Goal: Information Seeking & Learning: Learn about a topic

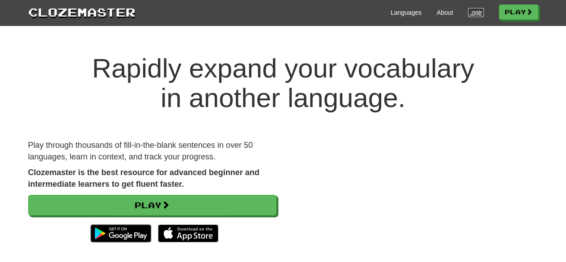
click at [469, 12] on link "Login" at bounding box center [475, 12] width 15 height 9
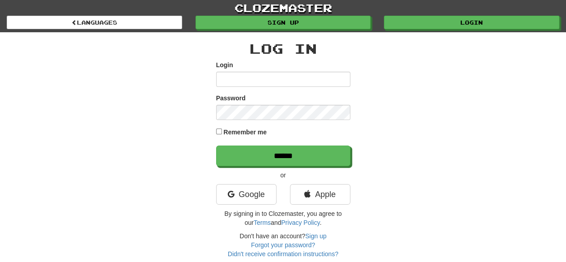
click at [167, 114] on div "Log In Login Password Remember me ****** or Google Apple By signing in to Cloze…" at bounding box center [282, 145] width 523 height 226
click at [325, 232] on link "Sign up" at bounding box center [315, 235] width 21 height 7
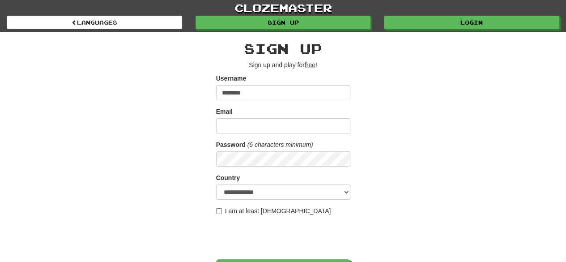
type input "********"
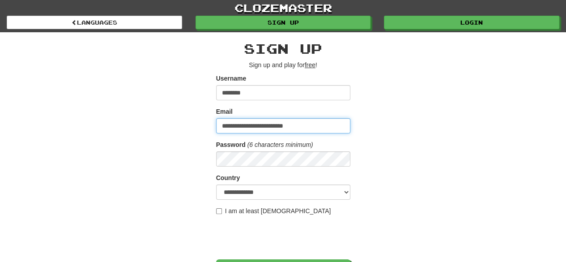
type input "**********"
drag, startPoint x: 231, startPoint y: 168, endPoint x: 171, endPoint y: 163, distance: 60.5
click at [171, 163] on div "**********" at bounding box center [282, 188] width 523 height 312
click at [168, 163] on div "**********" at bounding box center [282, 188] width 523 height 312
click at [228, 211] on label "I am at least 16 years old" at bounding box center [273, 210] width 115 height 9
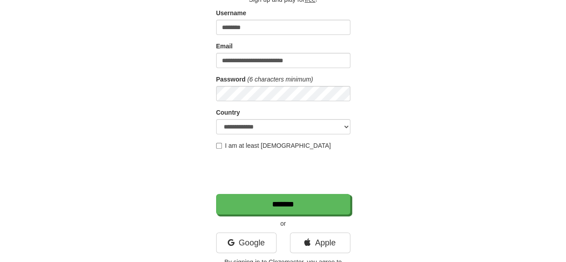
scroll to position [66, 0]
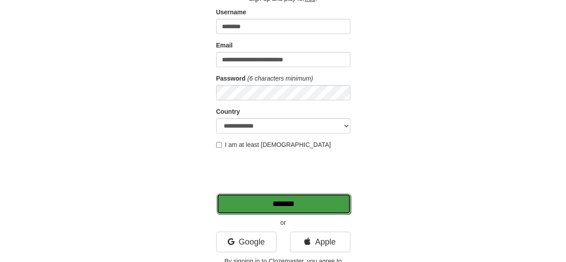
click at [266, 200] on input "*******" at bounding box center [283, 203] width 134 height 21
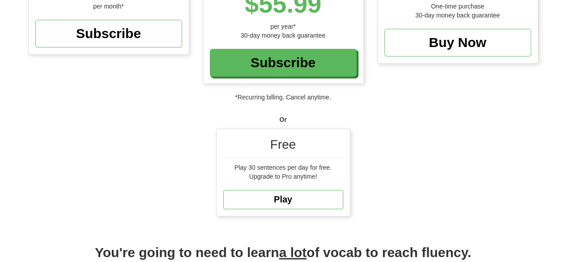
scroll to position [208, 0]
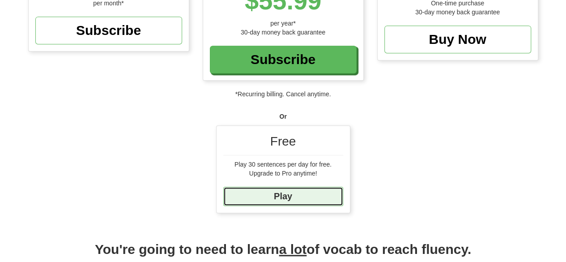
click at [284, 192] on link "Play" at bounding box center [283, 195] width 120 height 19
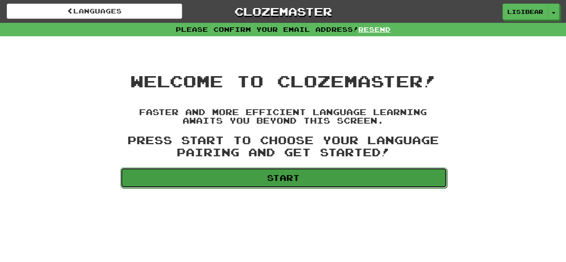
click at [264, 178] on link "Start" at bounding box center [283, 177] width 326 height 21
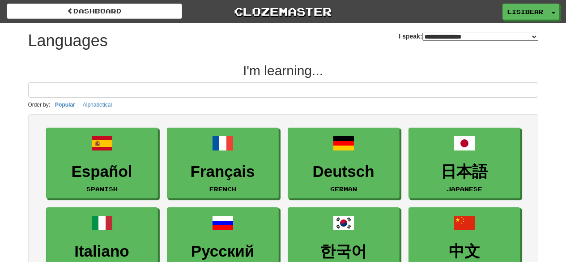
select select "*******"
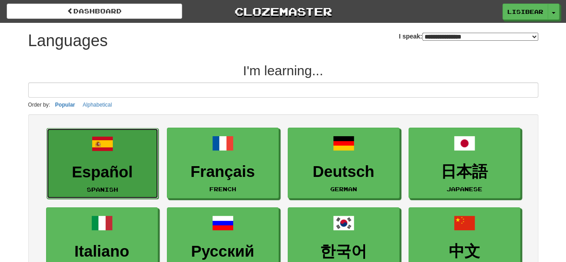
click at [124, 163] on h3 "Español" at bounding box center [102, 171] width 102 height 17
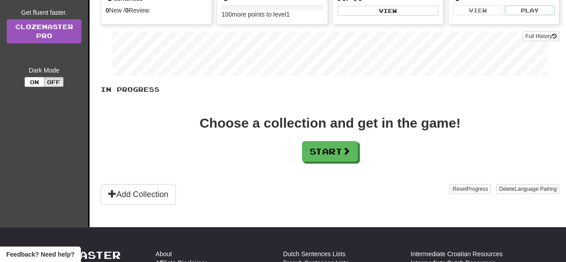
scroll to position [122, 0]
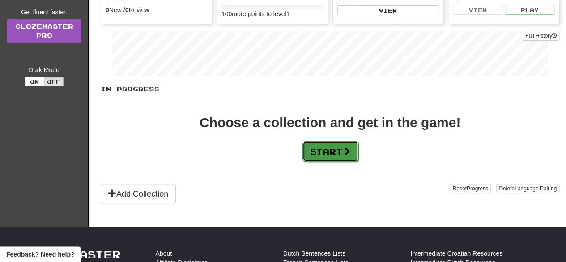
click at [322, 153] on button "Start" at bounding box center [330, 151] width 56 height 21
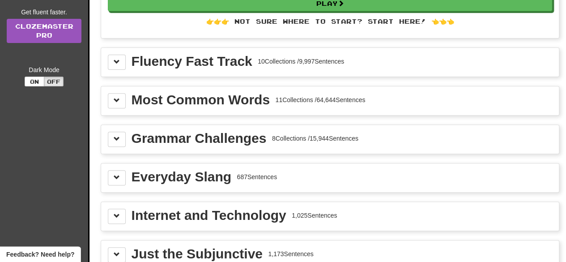
scroll to position [0, 0]
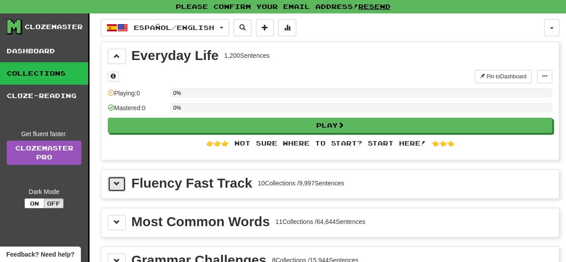
click at [110, 180] on button at bounding box center [117, 183] width 18 height 15
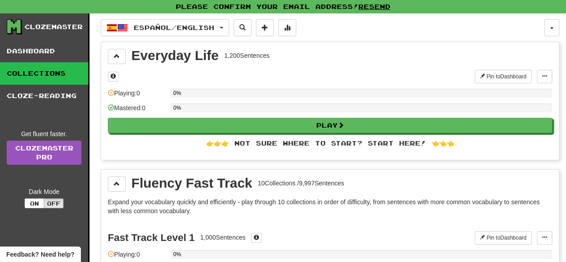
drag, startPoint x: 203, startPoint y: 207, endPoint x: 160, endPoint y: 215, distance: 43.7
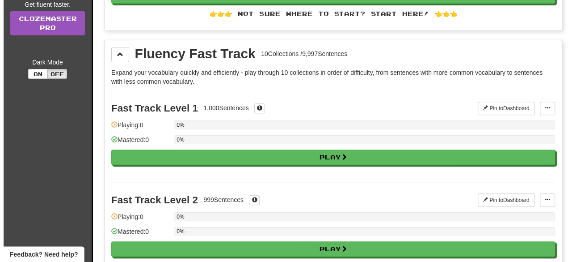
scroll to position [131, 0]
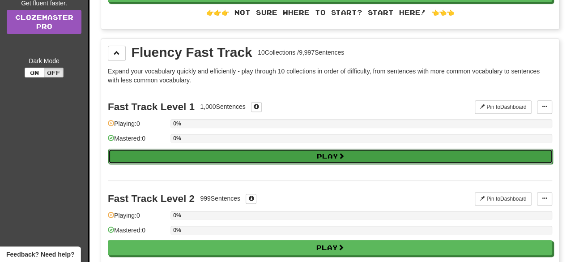
click at [257, 155] on button "Play" at bounding box center [330, 155] width 444 height 15
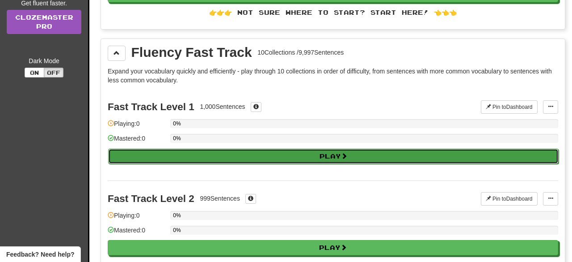
select select "**"
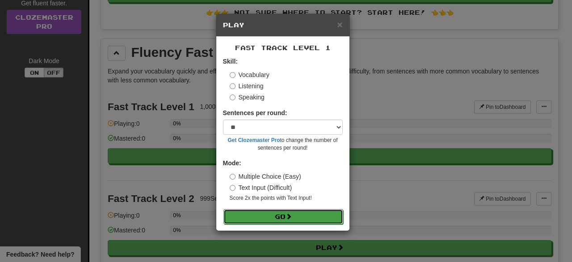
click at [263, 214] on button "Go" at bounding box center [284, 216] width 120 height 15
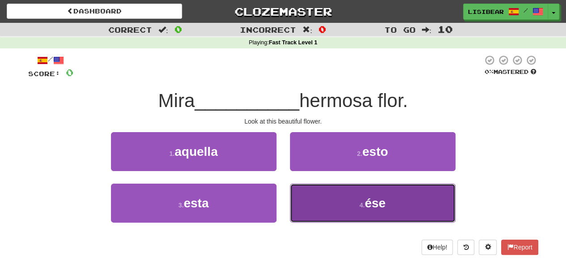
click at [320, 200] on button "4 . ése" at bounding box center [372, 202] width 165 height 39
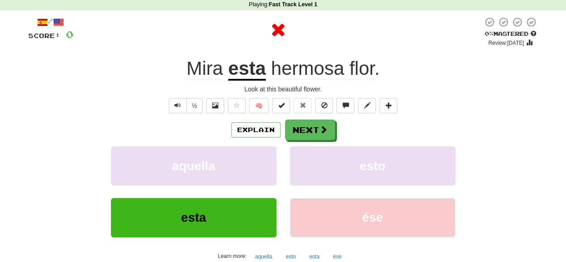
scroll to position [38, 0]
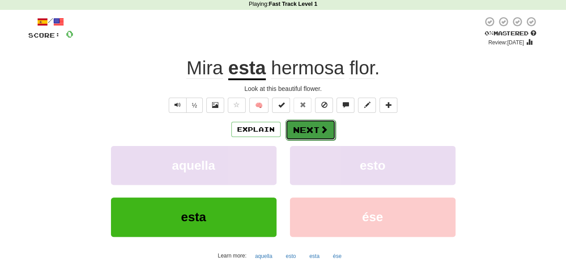
click at [307, 131] on button "Next" at bounding box center [310, 129] width 50 height 21
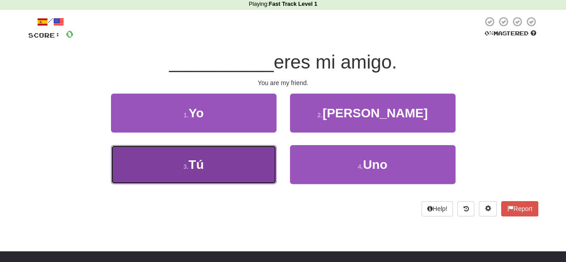
click at [233, 170] on button "3 . Tú" at bounding box center [193, 164] width 165 height 39
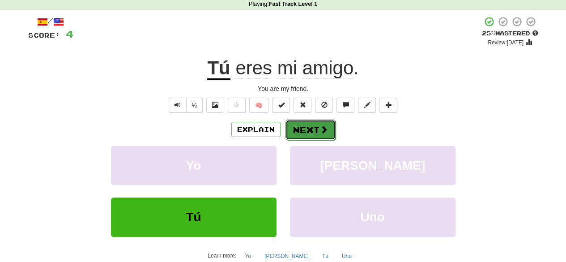
click at [296, 127] on button "Next" at bounding box center [310, 129] width 50 height 21
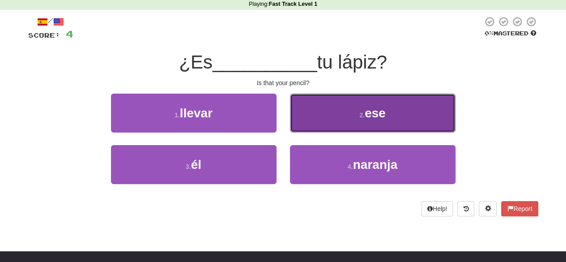
click at [325, 112] on button "2 . ese" at bounding box center [372, 112] width 165 height 39
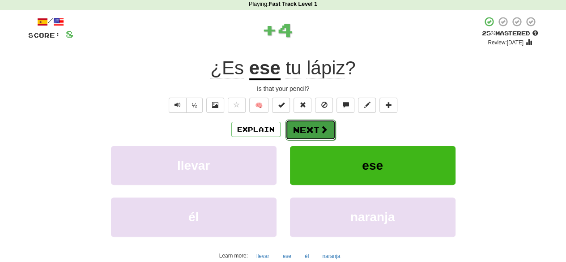
click at [312, 130] on button "Next" at bounding box center [310, 129] width 50 height 21
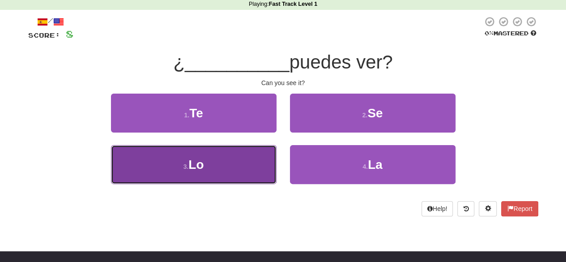
click at [210, 170] on button "3 . Lo" at bounding box center [193, 164] width 165 height 39
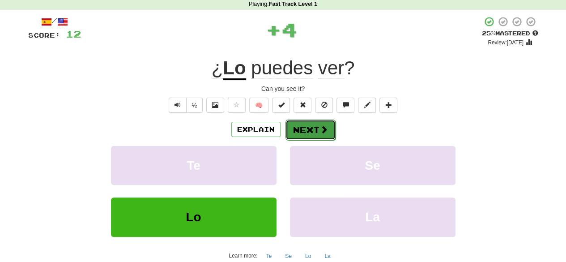
click at [323, 127] on span at bounding box center [324, 129] width 8 height 8
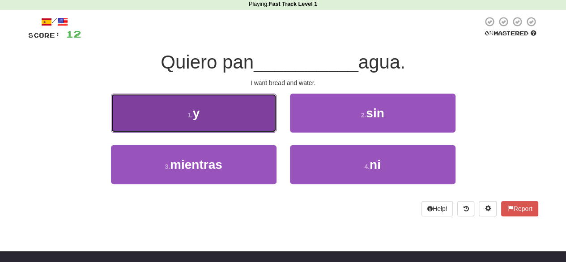
click at [189, 123] on button "1 . y" at bounding box center [193, 112] width 165 height 39
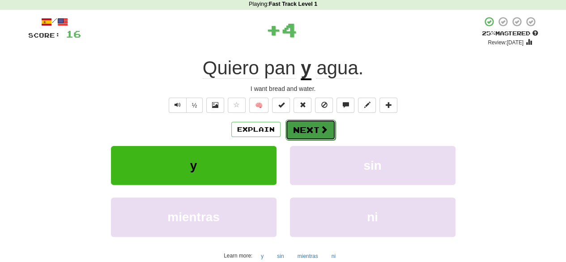
click at [300, 132] on button "Next" at bounding box center [310, 129] width 50 height 21
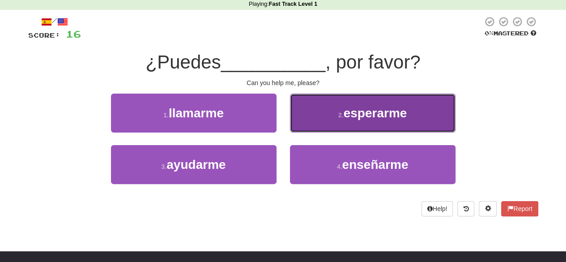
click at [328, 114] on button "2 . esperarme" at bounding box center [372, 112] width 165 height 39
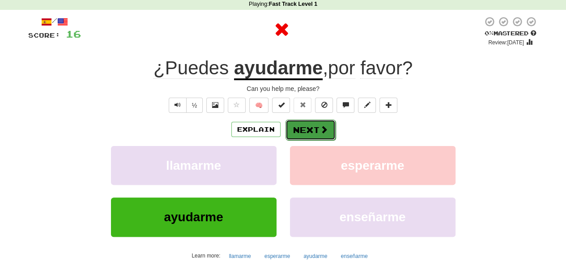
click at [313, 130] on button "Next" at bounding box center [310, 129] width 50 height 21
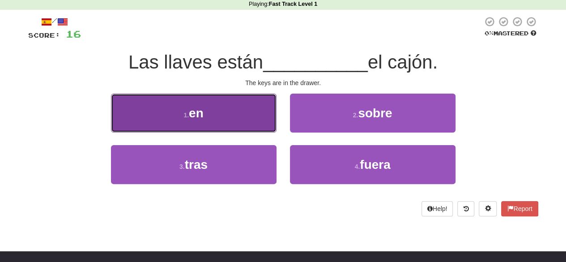
click at [216, 117] on button "1 . en" at bounding box center [193, 112] width 165 height 39
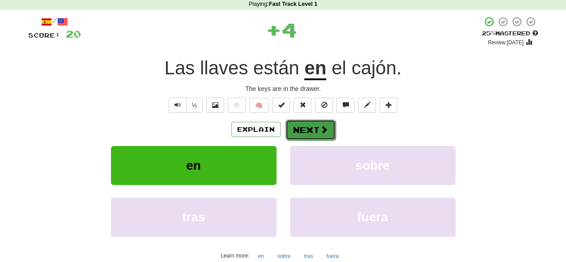
click at [304, 126] on button "Next" at bounding box center [310, 129] width 50 height 21
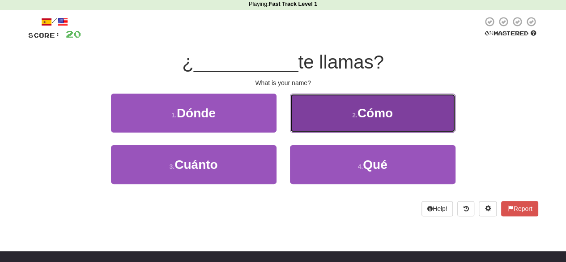
click at [333, 115] on button "2 . Cómo" at bounding box center [372, 112] width 165 height 39
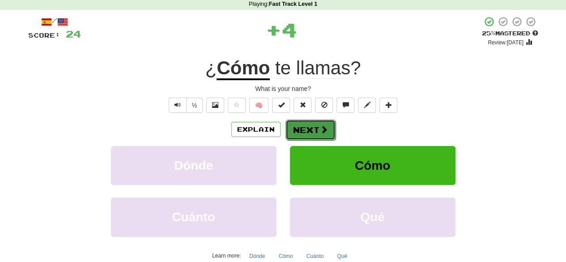
click at [314, 127] on button "Next" at bounding box center [310, 129] width 50 height 21
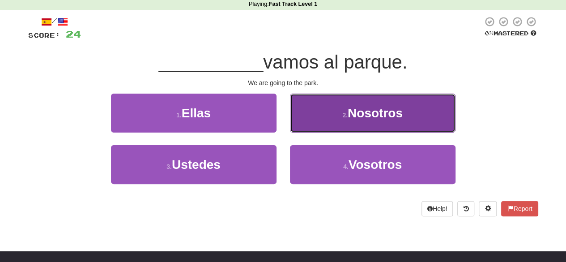
click at [329, 113] on button "2 . Nosotros" at bounding box center [372, 112] width 165 height 39
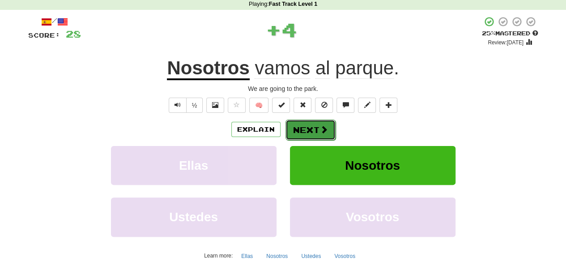
click at [298, 123] on button "Next" at bounding box center [310, 129] width 50 height 21
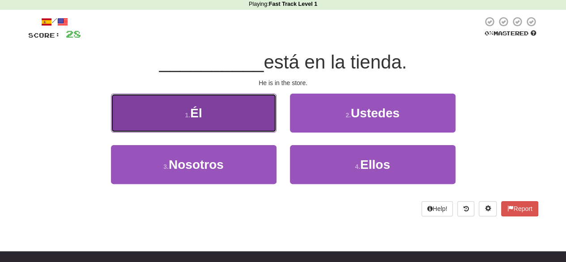
click at [204, 110] on button "1 . Él" at bounding box center [193, 112] width 165 height 39
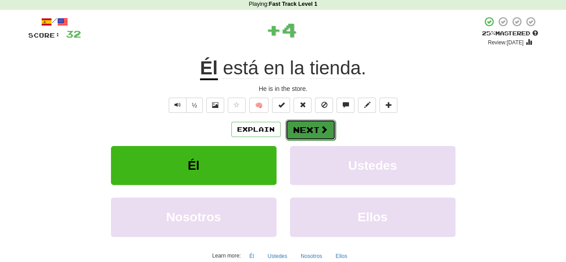
click at [312, 127] on button "Next" at bounding box center [310, 129] width 50 height 21
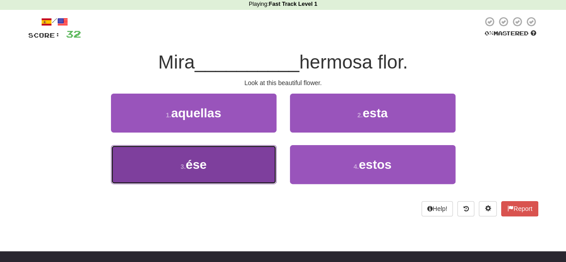
click at [249, 160] on button "3 . ése" at bounding box center [193, 164] width 165 height 39
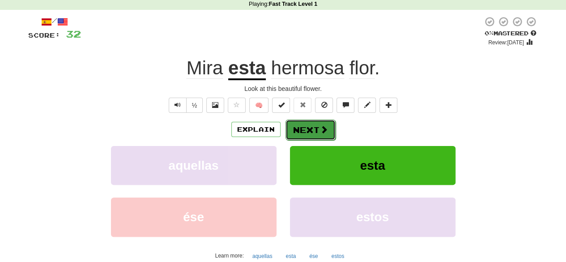
click at [301, 129] on button "Next" at bounding box center [310, 129] width 50 height 21
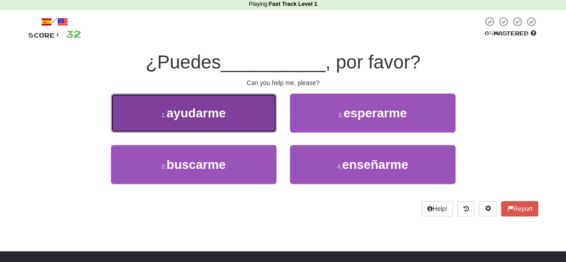
click at [190, 125] on button "1 . ayudarme" at bounding box center [193, 112] width 165 height 39
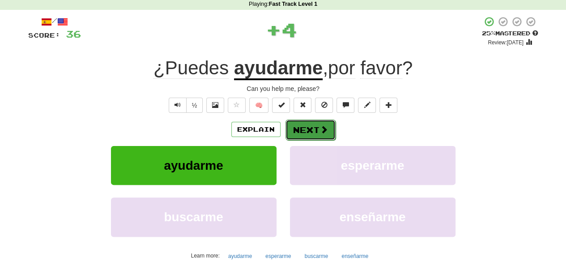
click at [303, 122] on button "Next" at bounding box center [310, 129] width 50 height 21
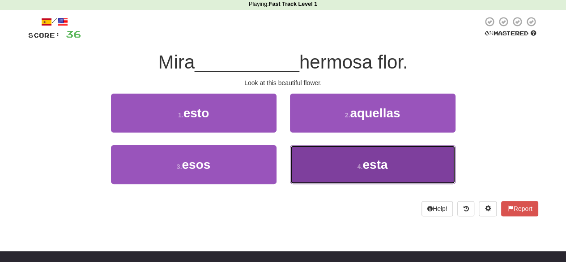
click at [342, 156] on button "4 . esta" at bounding box center [372, 164] width 165 height 39
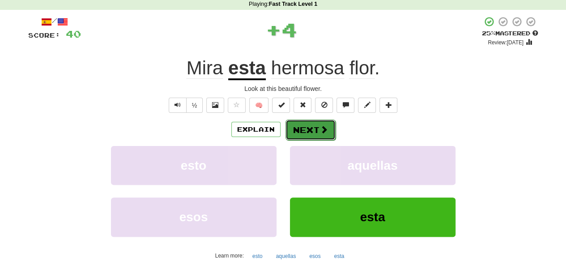
click at [317, 132] on button "Next" at bounding box center [310, 129] width 50 height 21
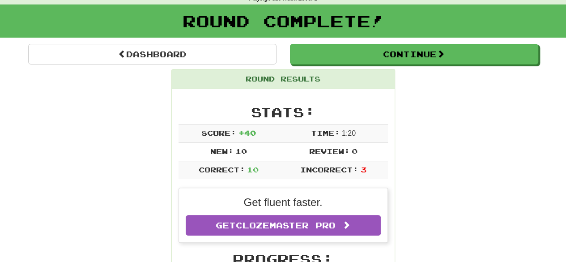
scroll to position [46, 0]
